Goal: Navigation & Orientation: Find specific page/section

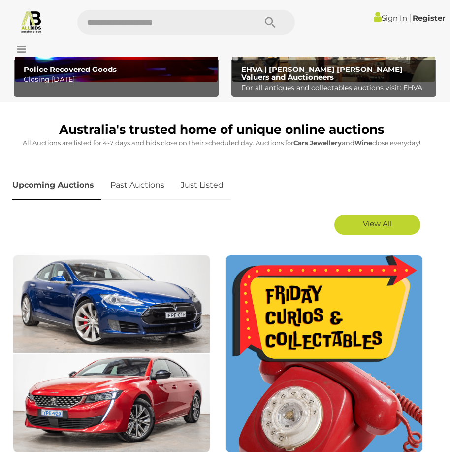
scroll to position [492, 0]
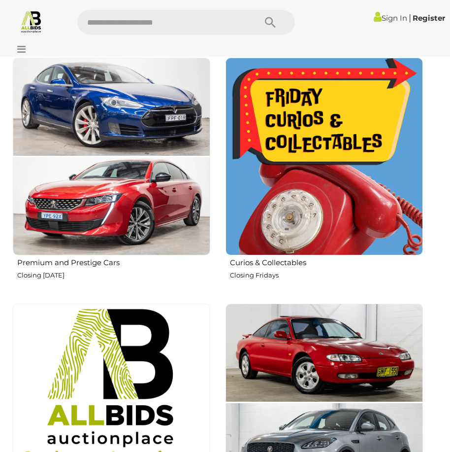
click at [284, 128] on img at bounding box center [324, 156] width 197 height 197
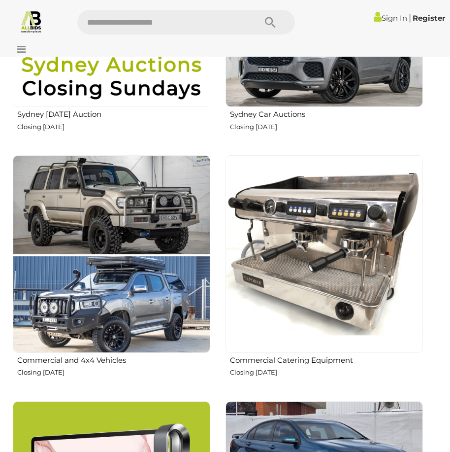
scroll to position [1034, 0]
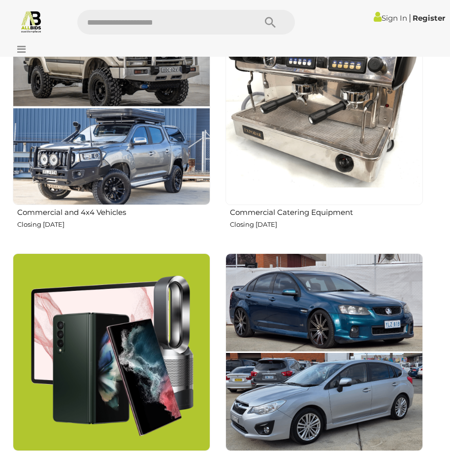
click at [106, 208] on h2 "Commercial and 4x4 Vehicles" at bounding box center [113, 211] width 193 height 11
